Goal: Task Accomplishment & Management: Complete application form

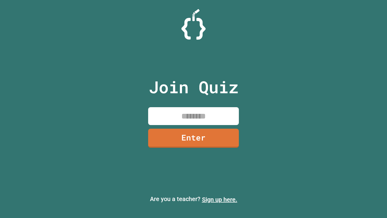
click at [220, 199] on link "Sign up here." at bounding box center [219, 199] width 35 height 7
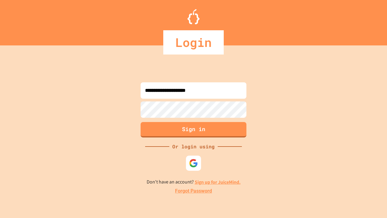
type input "**********"
